Goal: Information Seeking & Learning: Check status

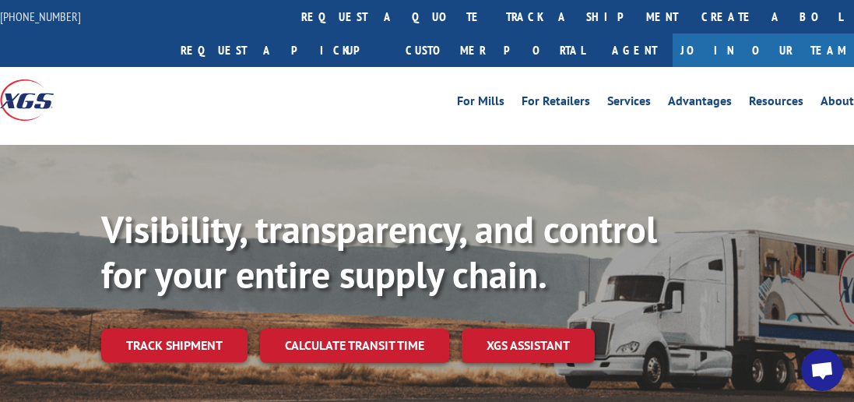
scroll to position [209, 0]
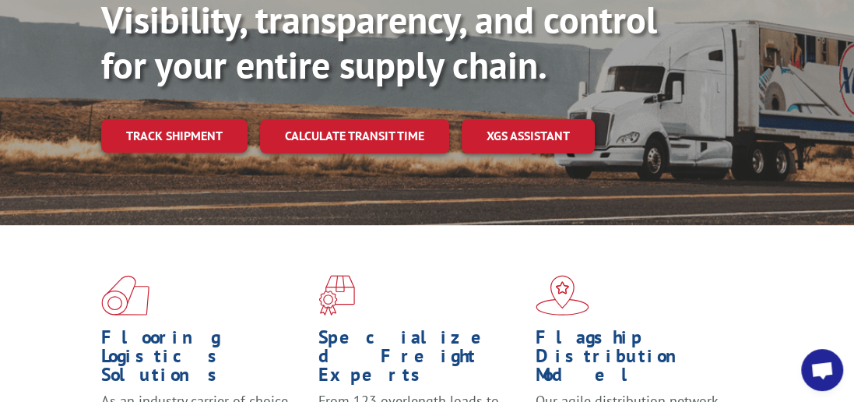
click at [181, 276] on div "Flooring Logistics Solutions As an industry carrier of choice, XGS has brought …" at bounding box center [427, 386] width 854 height 323
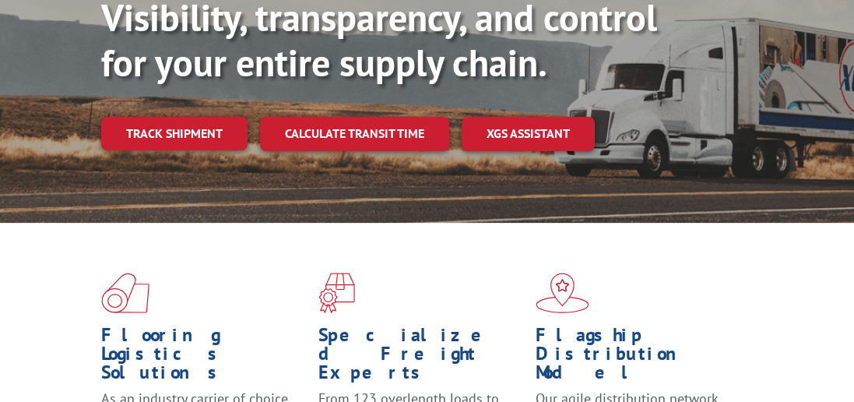
scroll to position [212, 0]
click at [148, 117] on link "Track shipment" at bounding box center [174, 133] width 146 height 33
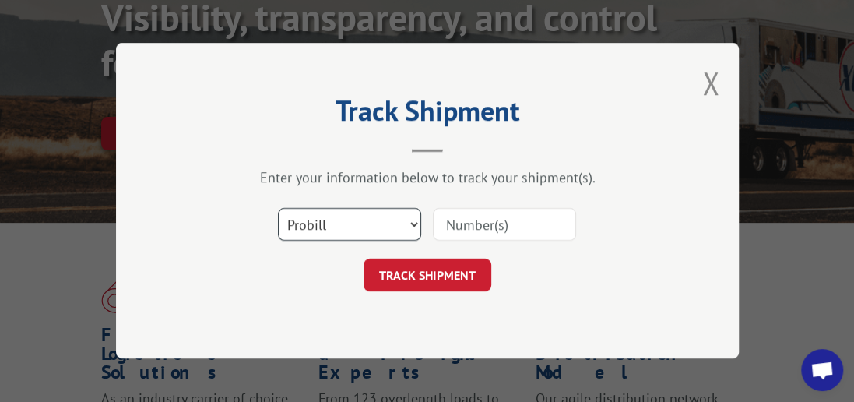
click at [412, 221] on select "Select category... Probill BOL PO" at bounding box center [349, 225] width 143 height 33
select select "bol"
click at [278, 209] on select "Select category... Probill BOL PO" at bounding box center [349, 225] width 143 height 33
click at [508, 227] on input at bounding box center [504, 225] width 143 height 33
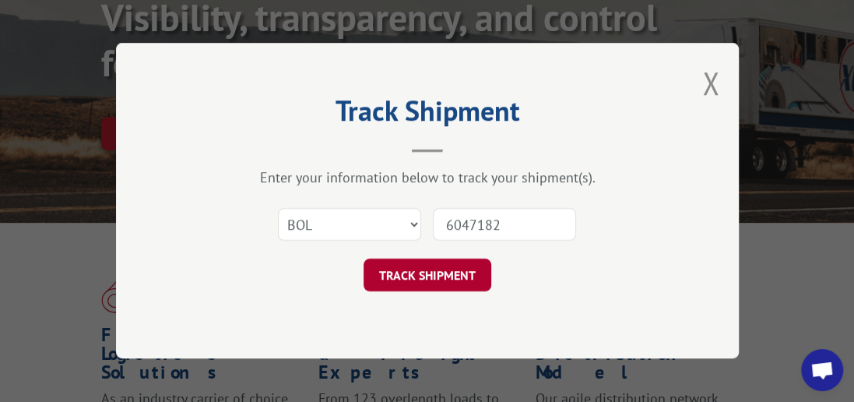
type input "6047182"
click at [446, 272] on button "TRACK SHIPMENT" at bounding box center [427, 275] width 128 height 33
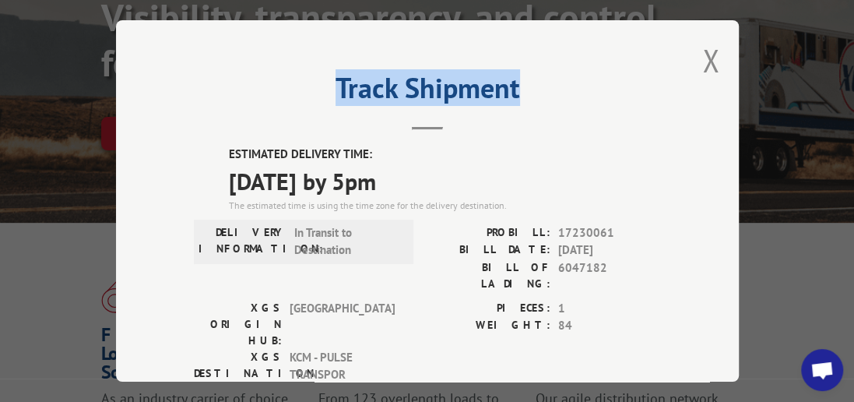
drag, startPoint x: 550, startPoint y: 43, endPoint x: 251, endPoint y: 97, distance: 303.0
click at [251, 97] on div "Track Shipment ESTIMATED DELIVERY TIME: 09/17/2025 by 5pm The estimated time is…" at bounding box center [427, 200] width 623 height 361
